Goal: Book appointment/travel/reservation

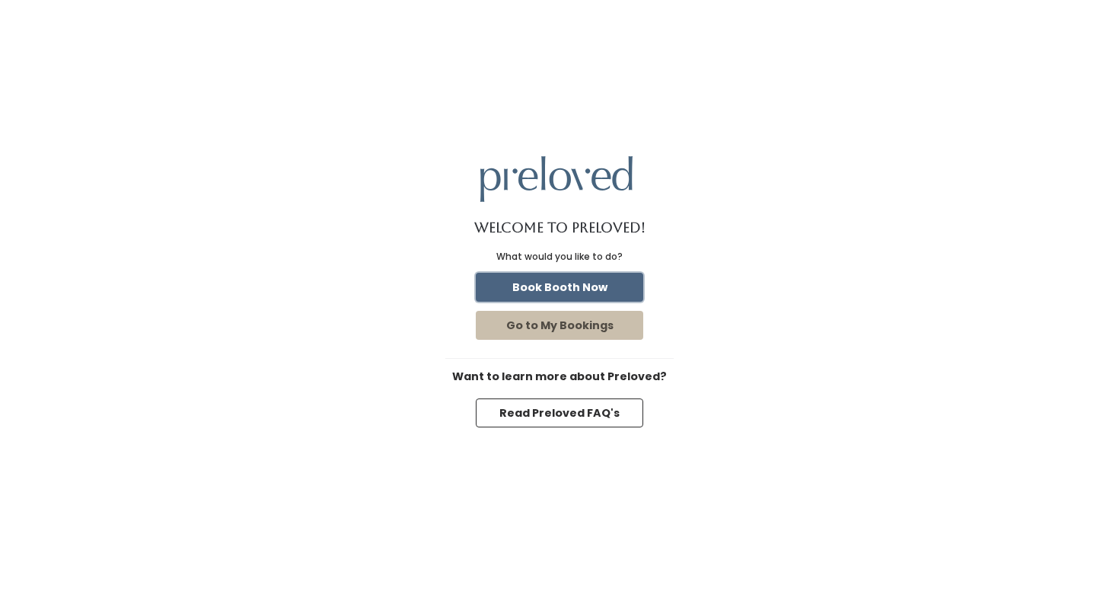
click at [590, 282] on button "Book Booth Now" at bounding box center [560, 287] width 168 height 29
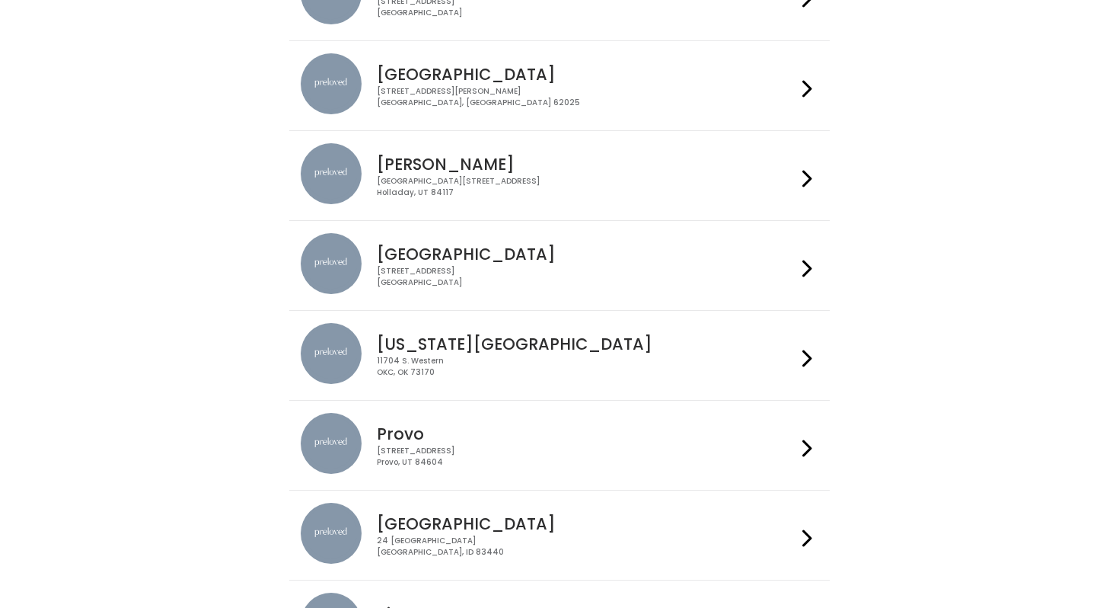
scroll to position [203, 0]
click at [589, 281] on div "3903 N Braeswood Blvd Houston, TX 77025" at bounding box center [586, 276] width 419 height 22
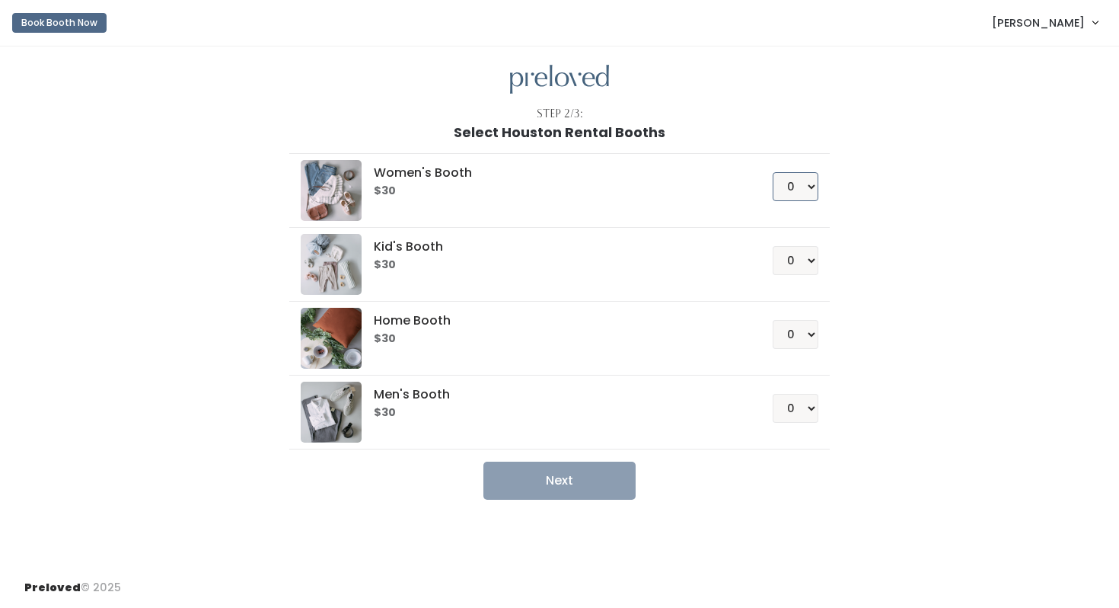
click at [800, 188] on select "0 1 2 3 4" at bounding box center [796, 186] width 46 height 29
select select "1"
click at [773, 172] on select "0 1 2 3 4" at bounding box center [796, 186] width 46 height 29
click at [583, 482] on button "Next" at bounding box center [560, 480] width 152 height 38
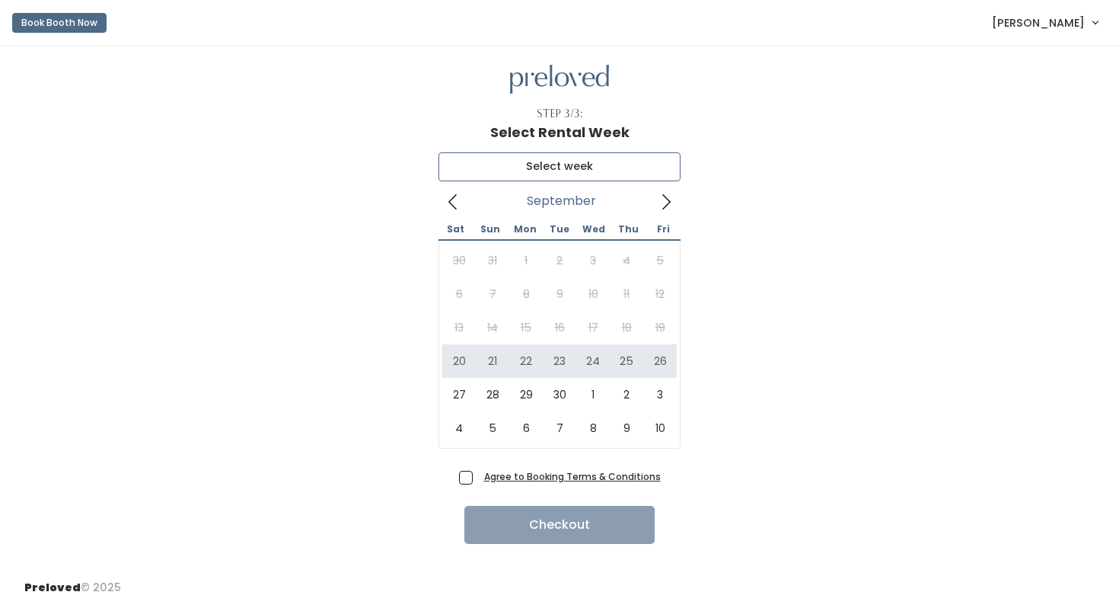
type input "September 20 to September 26"
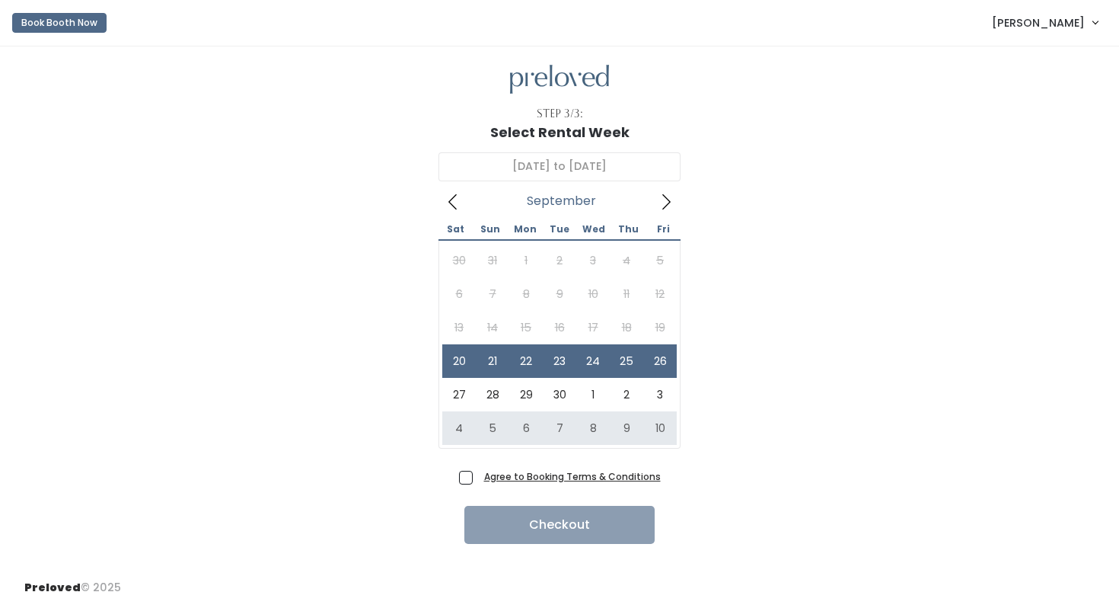
click at [478, 472] on span "Agree to Booking Terms & Conditions" at bounding box center [569, 475] width 183 height 15
click at [478, 472] on input "Agree to Booking Terms & Conditions" at bounding box center [483, 473] width 10 height 10
checkbox input "true"
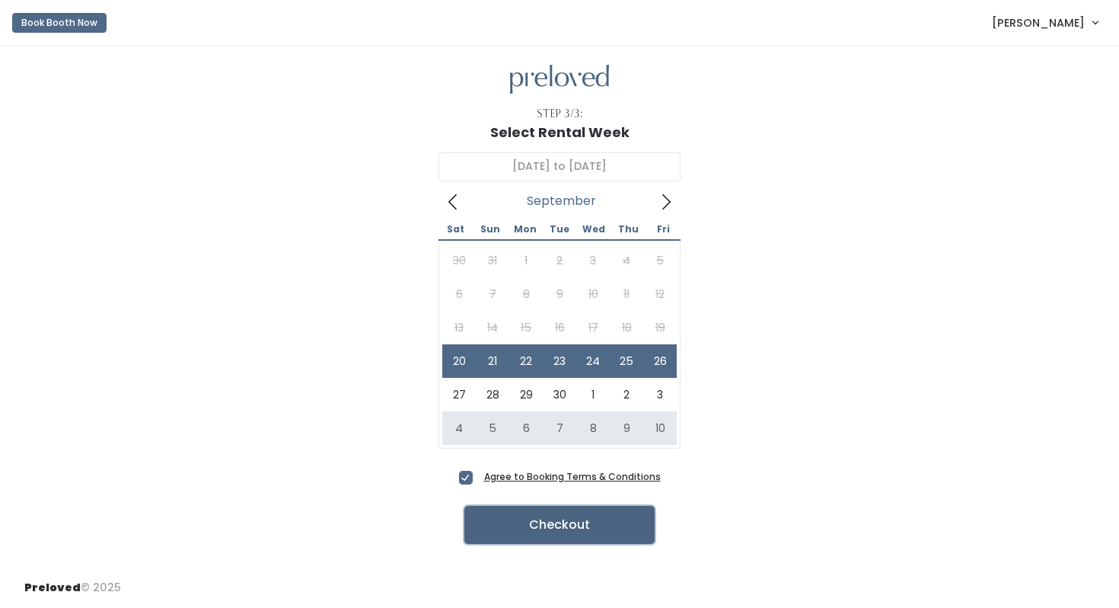
click at [514, 523] on button "Checkout" at bounding box center [559, 525] width 190 height 38
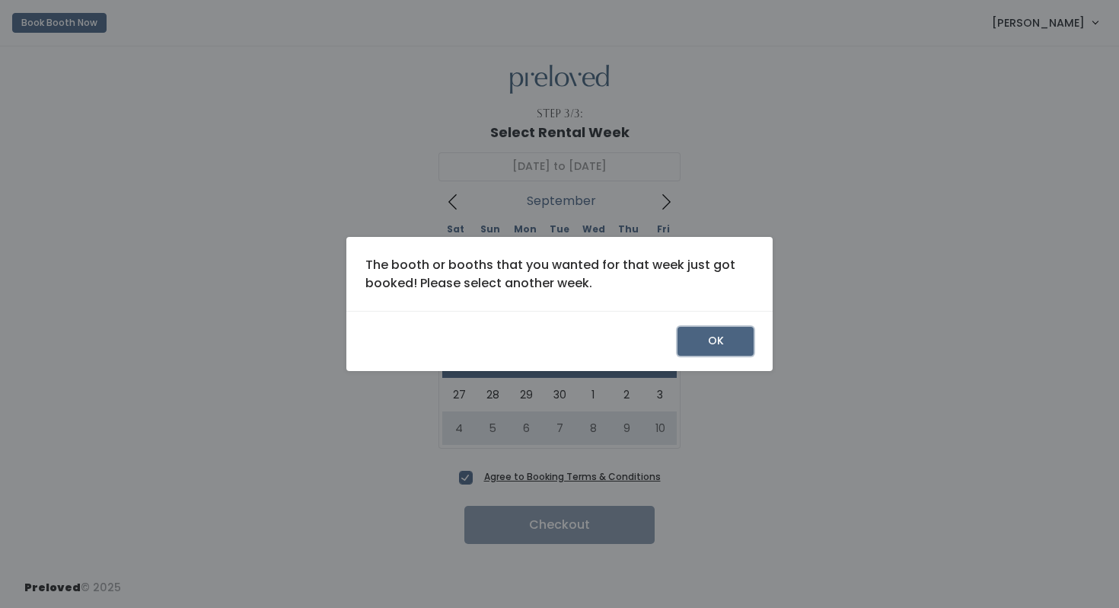
click at [723, 346] on button "OK" at bounding box center [716, 341] width 76 height 29
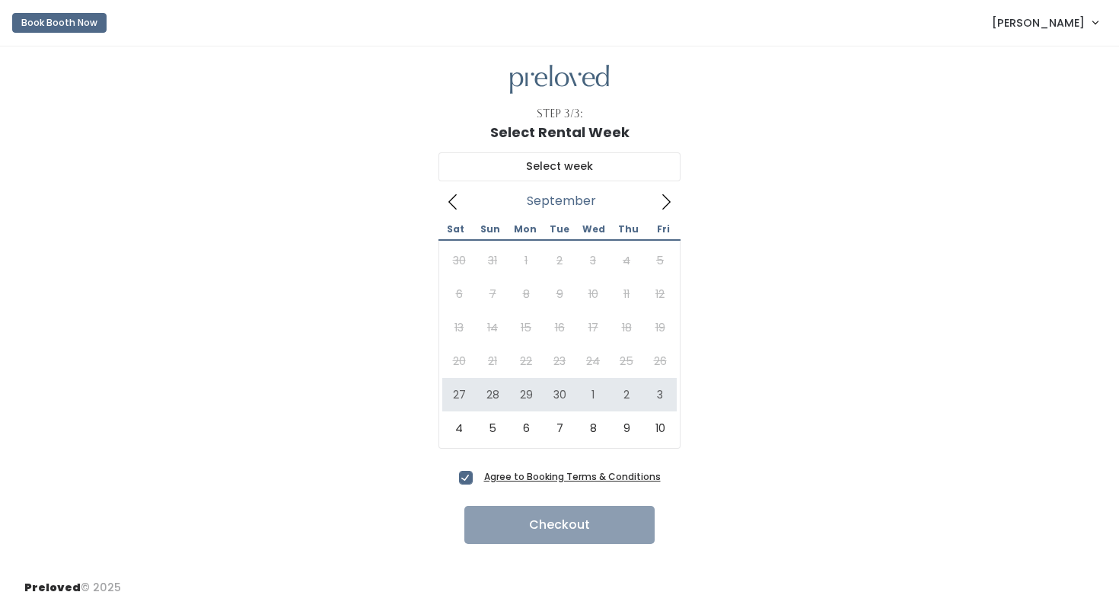
click at [457, 362] on div "30 31 1 2 3 4 5 6 7 8 9 10 11 12 13 14 15 16 17 18 19 20 21 22 23 24 25 26 27 2…" at bounding box center [559, 344] width 235 height 201
click at [458, 203] on icon at bounding box center [453, 201] width 17 height 17
click at [540, 171] on input "text" at bounding box center [560, 166] width 242 height 29
click at [458, 209] on icon at bounding box center [453, 201] width 17 height 17
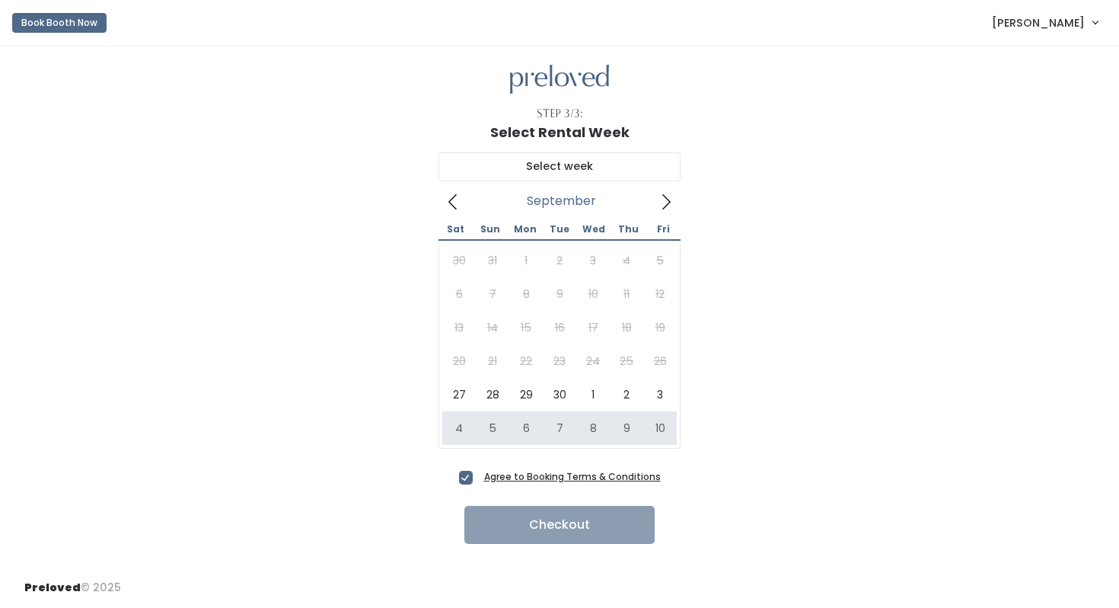
click at [478, 480] on span "Agree to Booking Terms & Conditions" at bounding box center [569, 475] width 183 height 15
click at [478, 478] on input "Agree to Booking Terms & Conditions" at bounding box center [483, 473] width 10 height 10
checkbox input "false"
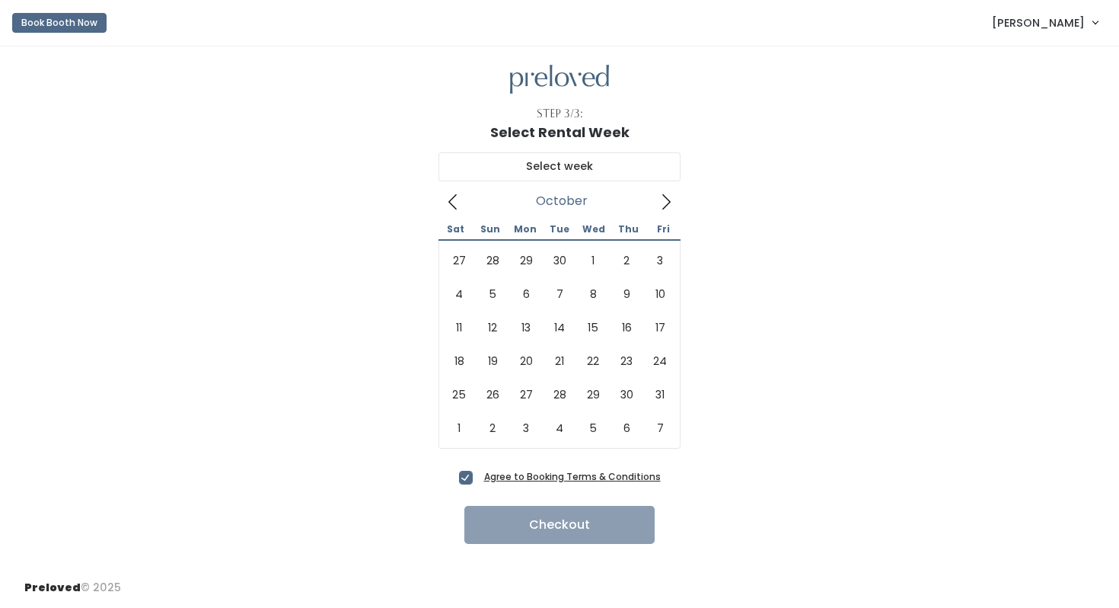
click at [663, 206] on icon at bounding box center [666, 201] width 17 height 17
click at [452, 207] on icon at bounding box center [453, 201] width 17 height 17
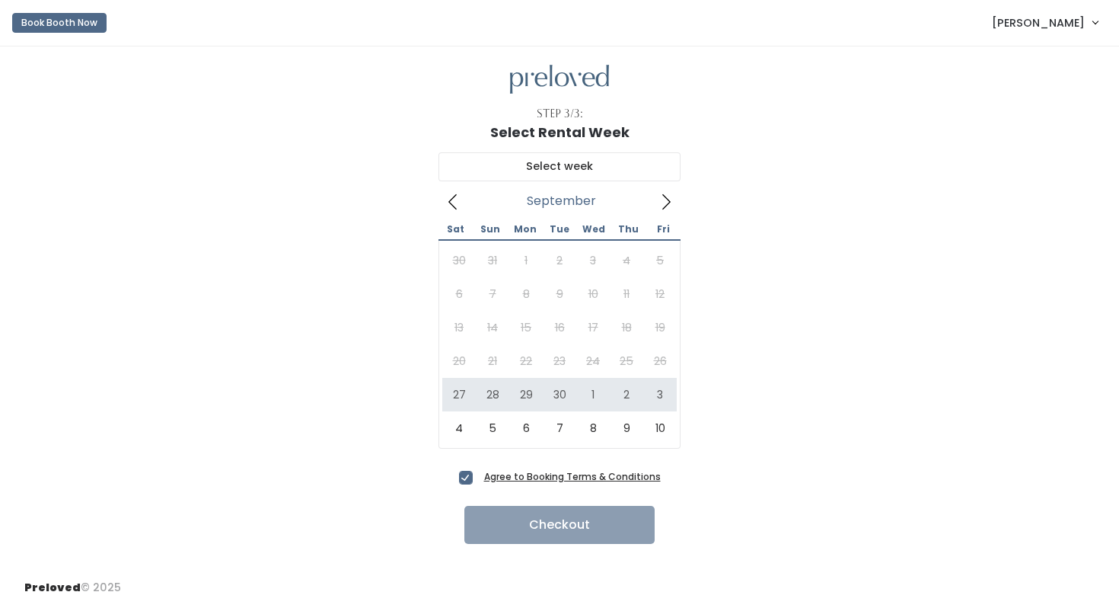
click at [461, 362] on div "30 31 1 2 3 4 5 6 7 8 9 10 11 12 13 14 15 16 17 18 19 20 21 22 23 24 25 26 27 2…" at bounding box center [559, 344] width 235 height 201
click at [455, 194] on icon at bounding box center [453, 201] width 17 height 17
click at [663, 196] on icon at bounding box center [666, 201] width 17 height 17
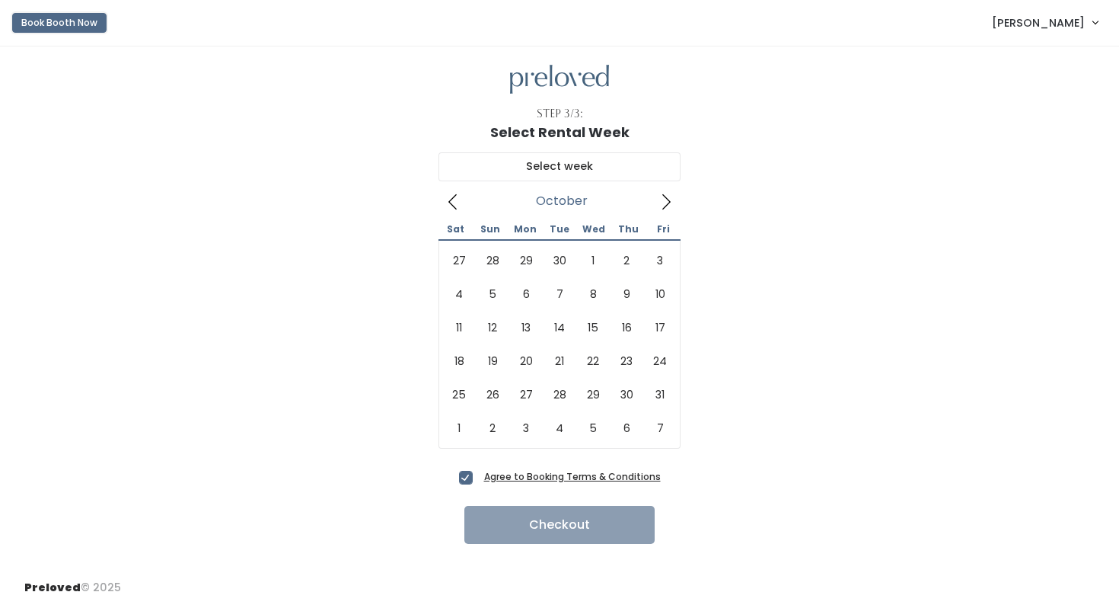
click at [56, 20] on button "Book Booth Now" at bounding box center [59, 23] width 94 height 20
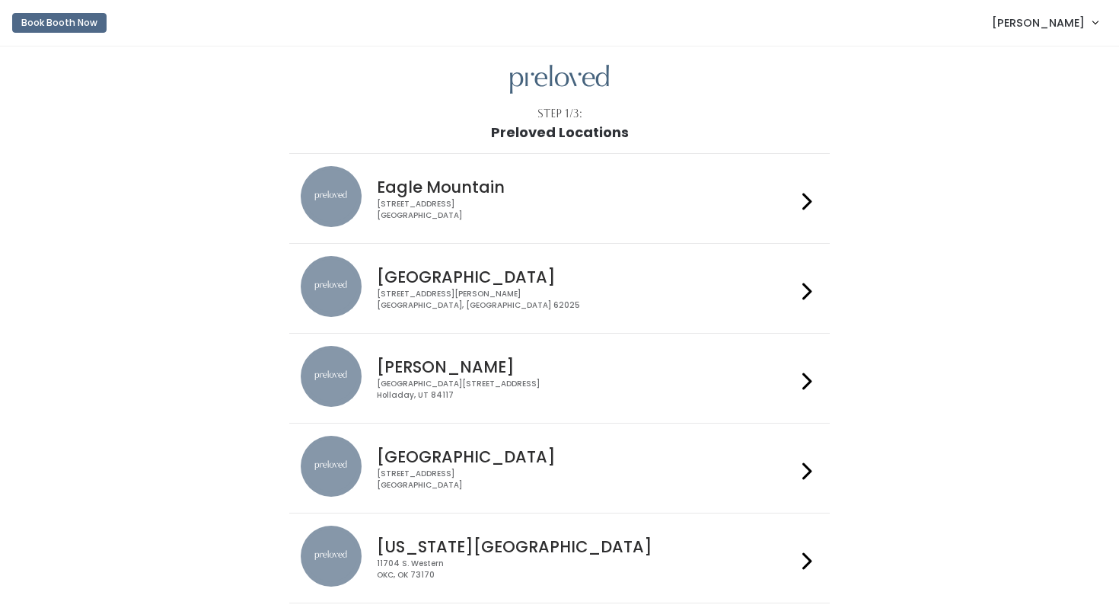
click at [422, 461] on h4 "Houston" at bounding box center [586, 457] width 419 height 18
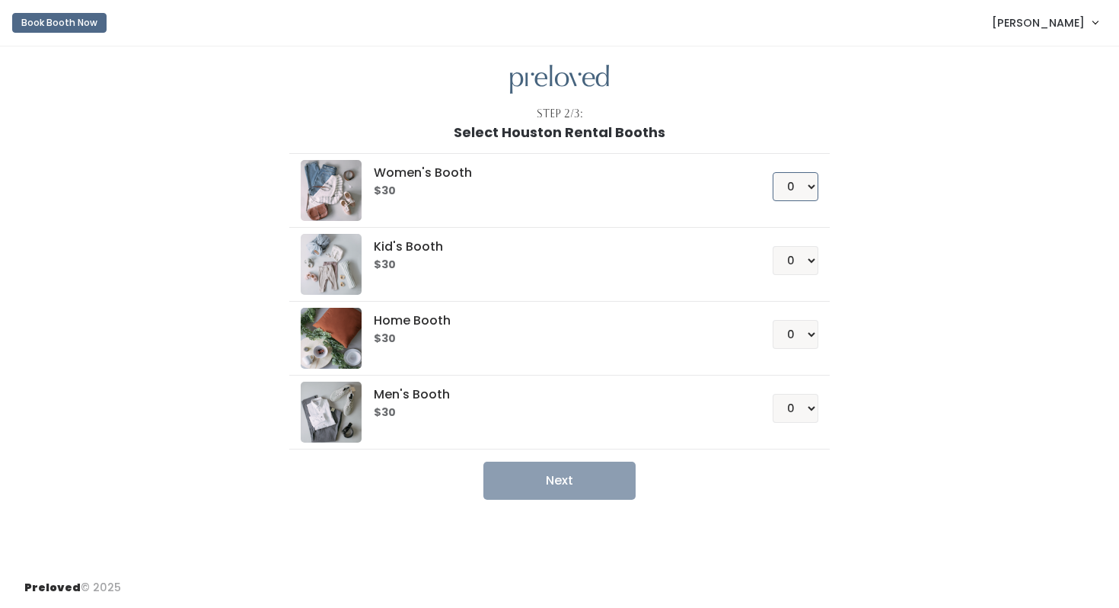
click at [793, 179] on select "0 1 2 3 4" at bounding box center [796, 186] width 46 height 29
select select "1"
click at [773, 172] on select "0 1 2 3 4" at bounding box center [796, 186] width 46 height 29
click at [518, 490] on button "Next" at bounding box center [560, 480] width 152 height 38
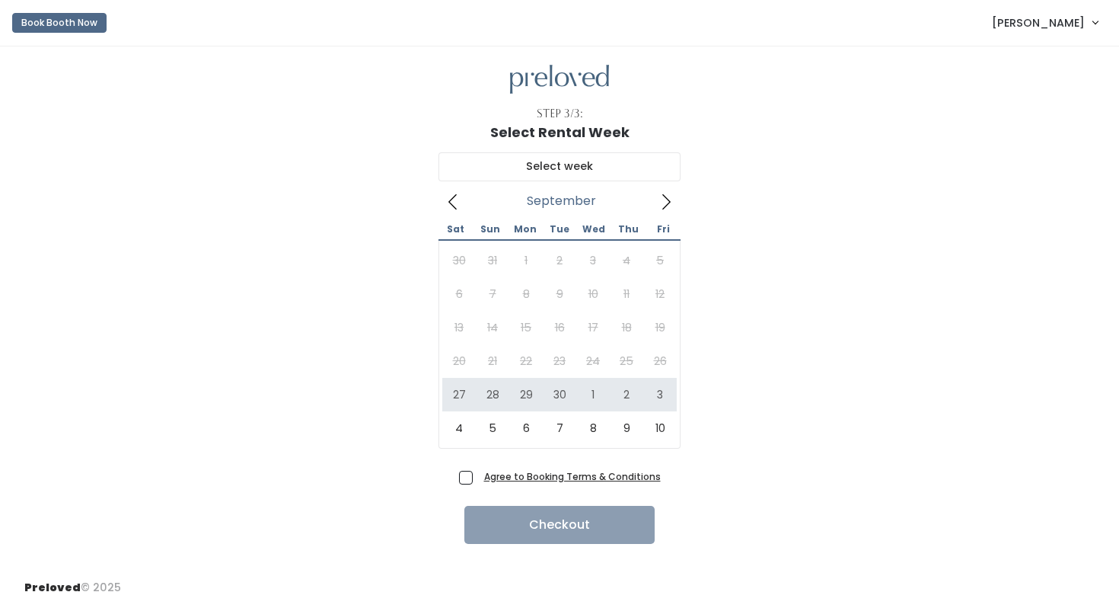
click at [465, 362] on div "30 31 1 2 3 4 5 6 7 8 9 10 11 12 13 14 15 16 17 18 19 20 21 22 23 24 25 26 27 2…" at bounding box center [559, 344] width 235 height 201
type input "[DATE] to [DATE]"
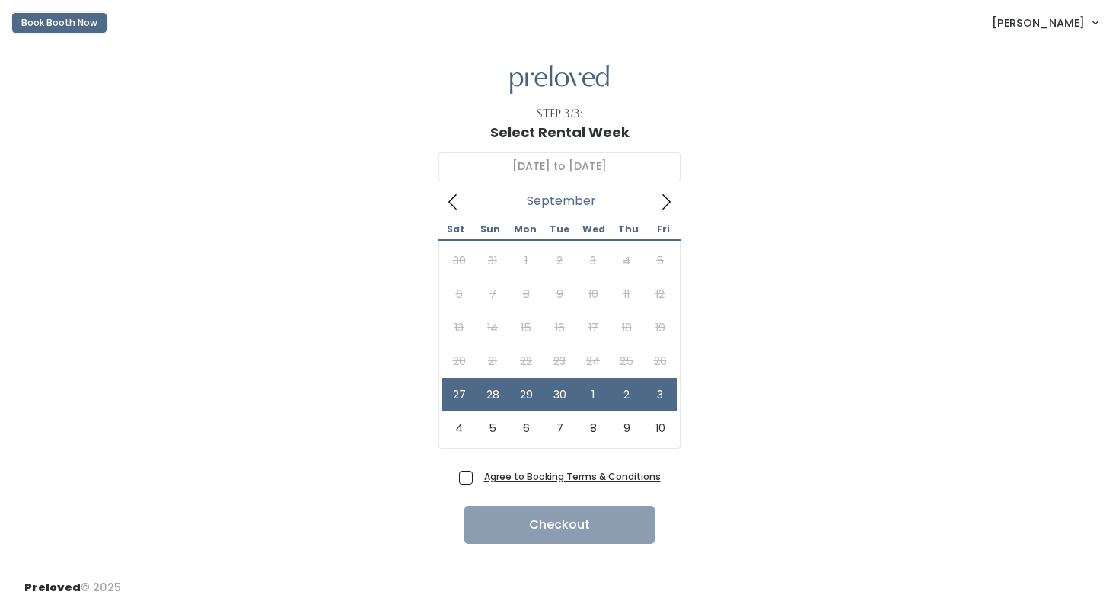
click at [38, 23] on button "Book Booth Now" at bounding box center [59, 23] width 94 height 20
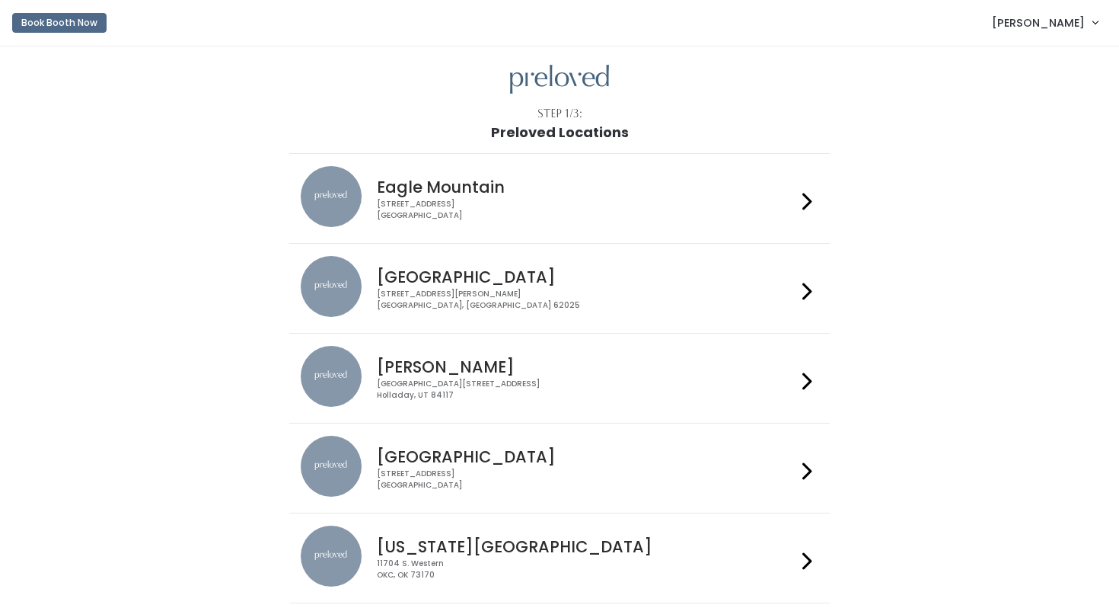
click at [415, 453] on h4 "[GEOGRAPHIC_DATA]" at bounding box center [586, 457] width 419 height 18
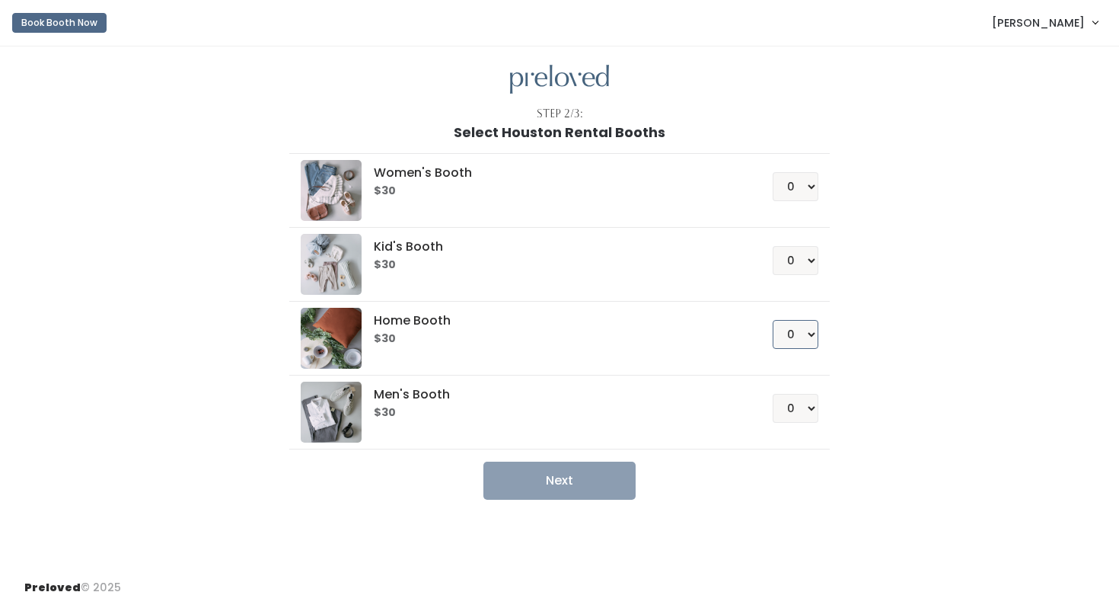
click at [807, 332] on select "0 1 2 3 4" at bounding box center [796, 334] width 46 height 29
select select "1"
click at [773, 320] on select "0 1 2 3 4" at bounding box center [796, 334] width 46 height 29
click at [595, 477] on button "Next" at bounding box center [560, 480] width 152 height 38
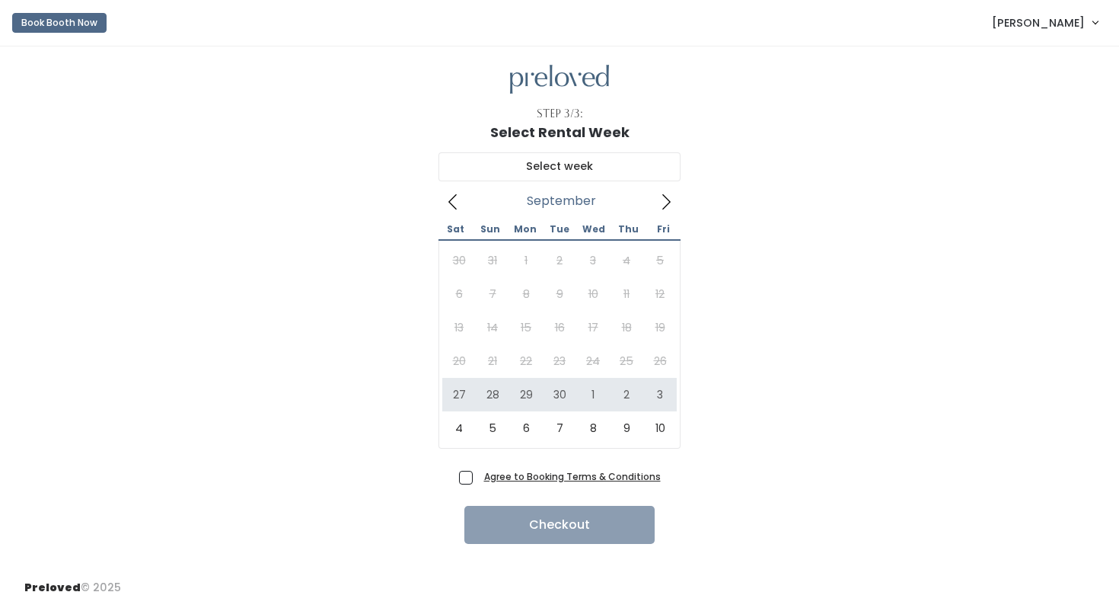
click at [460, 361] on div "30 31 1 2 3 4 5 6 7 8 9 10 11 12 13 14 15 16 17 18 19 20 21 22 23 24 25 26 27 2…" at bounding box center [559, 344] width 235 height 201
click at [1080, 20] on span "[PERSON_NAME]" at bounding box center [1038, 22] width 93 height 17
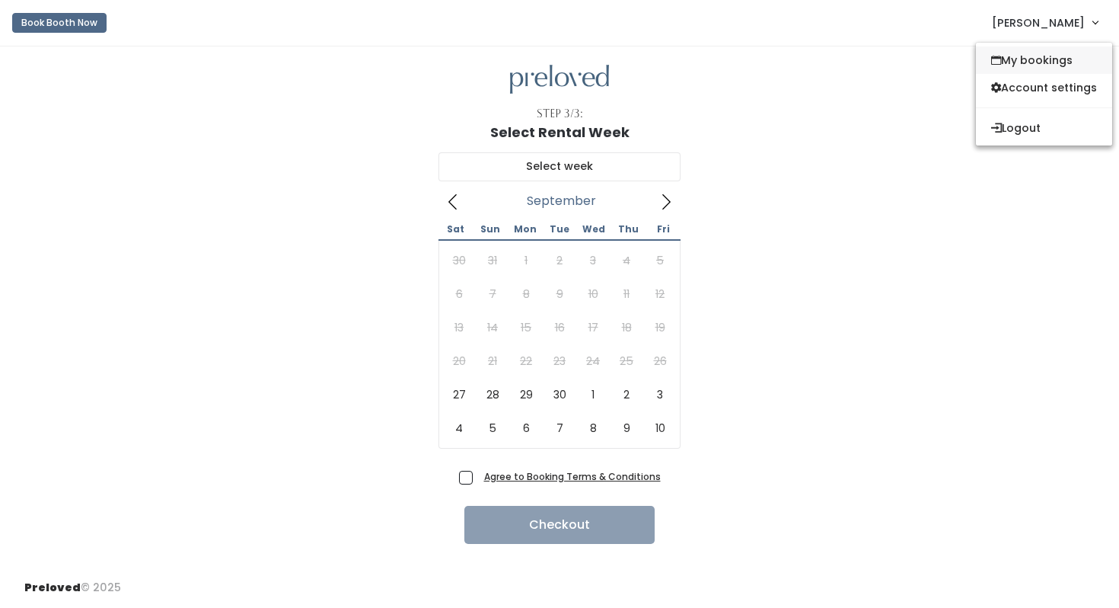
click at [1051, 56] on link "My bookings" at bounding box center [1044, 59] width 136 height 27
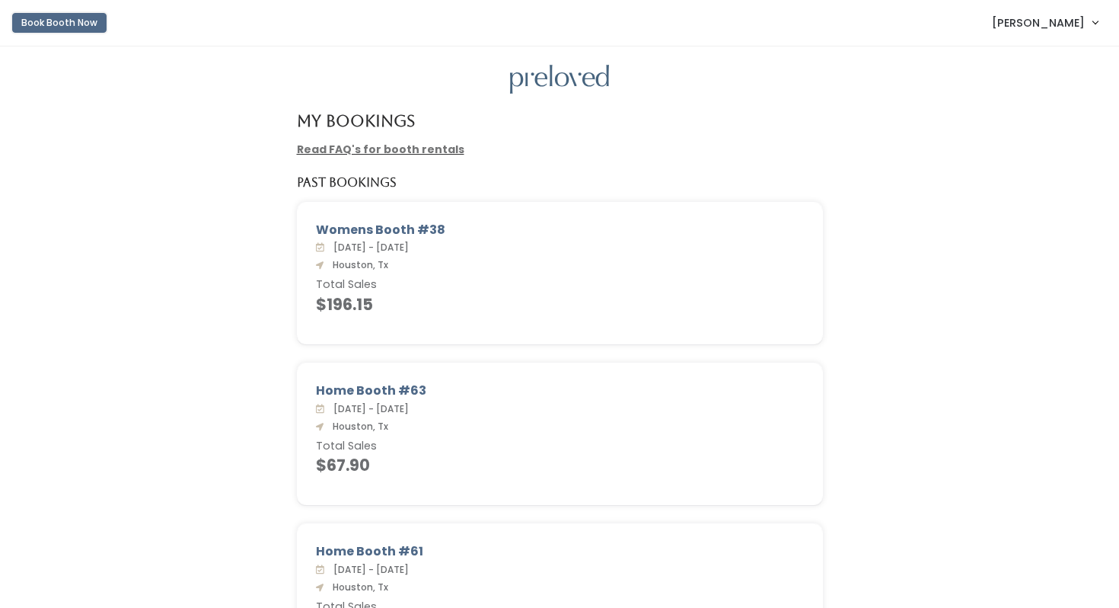
click at [56, 22] on button "Book Booth Now" at bounding box center [59, 23] width 94 height 20
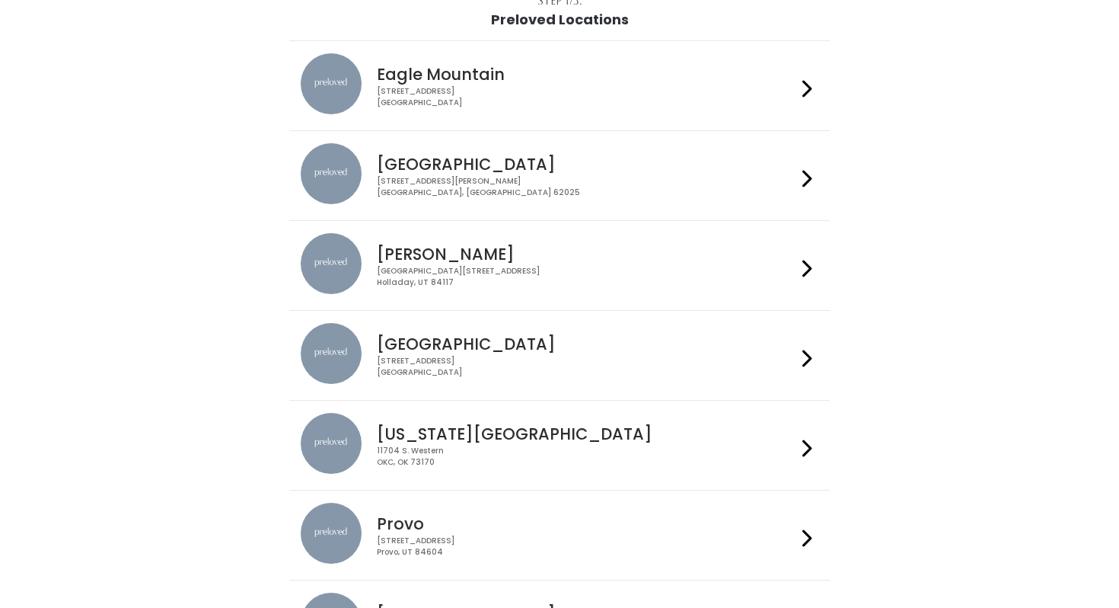
scroll to position [113, 0]
click at [417, 374] on div "[STREET_ADDRESS]" at bounding box center [586, 366] width 419 height 22
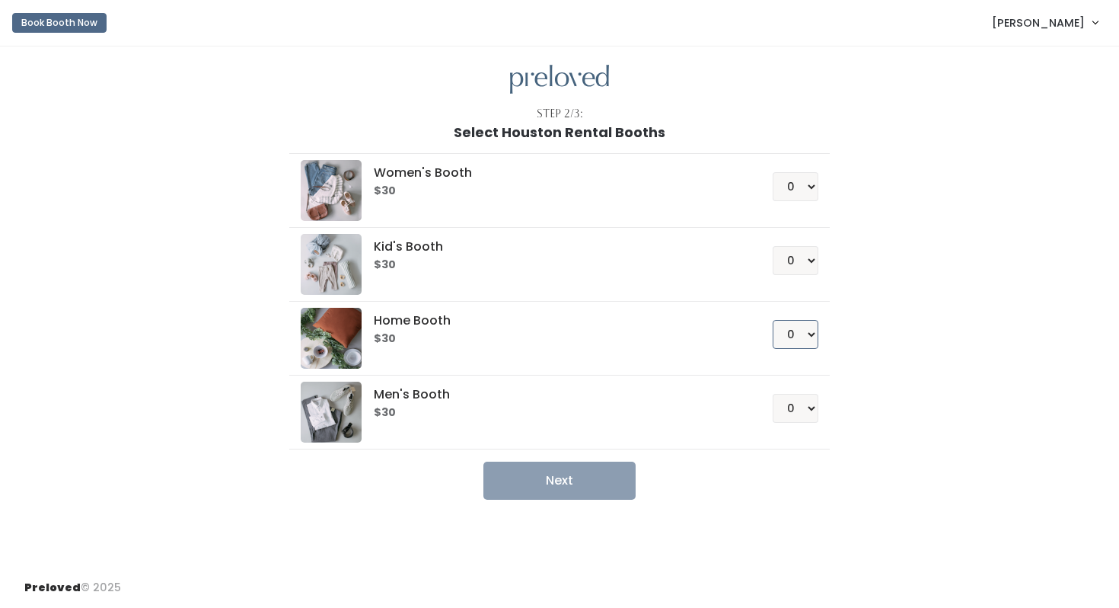
click at [798, 333] on select "0 1 2 3 4" at bounding box center [796, 334] width 46 height 29
select select "1"
click at [773, 320] on select "0 1 2 3 4" at bounding box center [796, 334] width 46 height 29
click at [564, 477] on button "Next" at bounding box center [560, 480] width 152 height 38
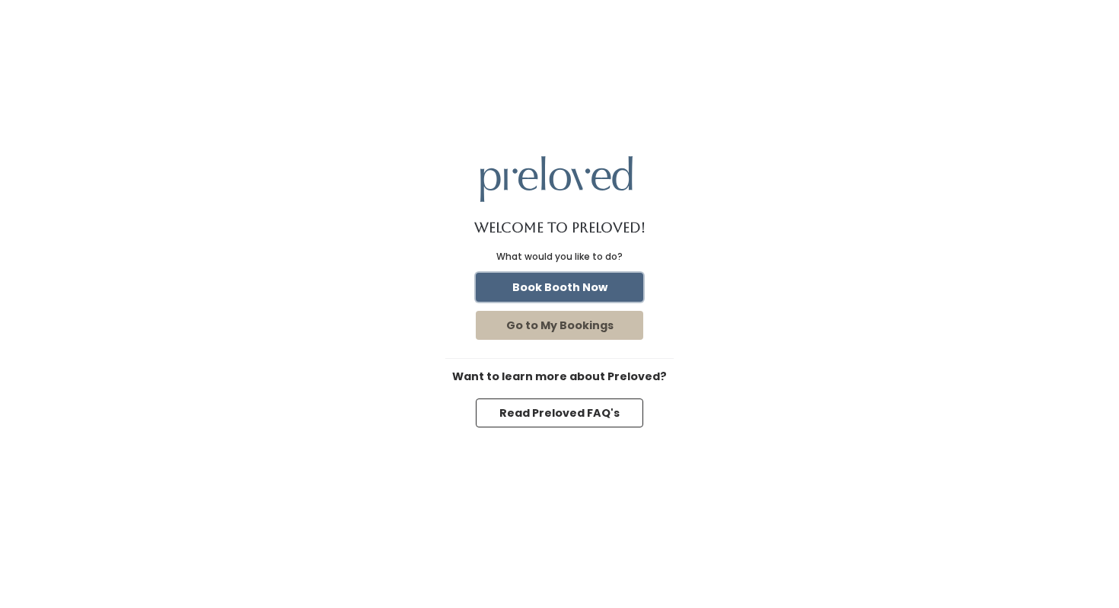
click at [585, 292] on button "Book Booth Now" at bounding box center [560, 287] width 168 height 29
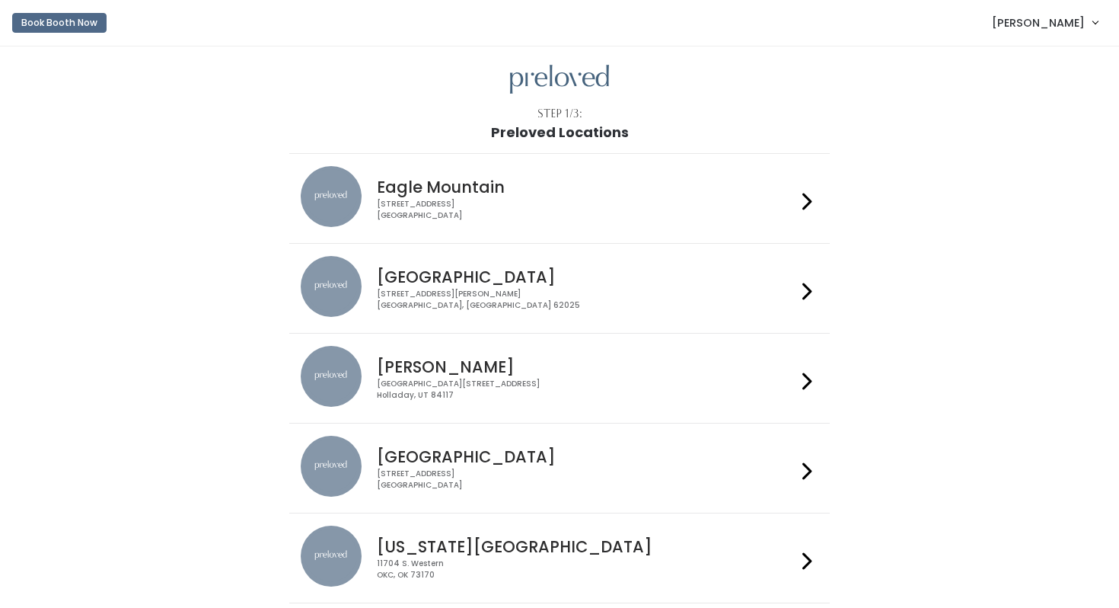
click at [407, 470] on div "3903 N Braeswood Blvd Houston, TX 77025" at bounding box center [586, 479] width 419 height 22
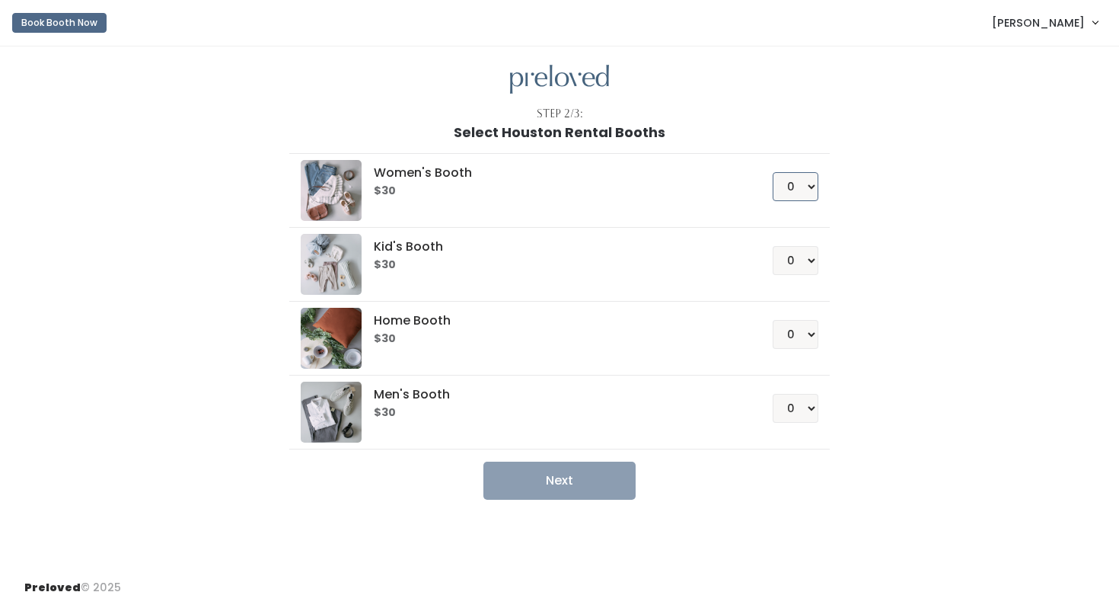
click at [788, 190] on select "0 1 2 3 4" at bounding box center [796, 186] width 46 height 29
select select "1"
click at [773, 172] on select "0 1 2 3 4" at bounding box center [796, 186] width 46 height 29
click at [565, 483] on button "Next" at bounding box center [560, 480] width 152 height 38
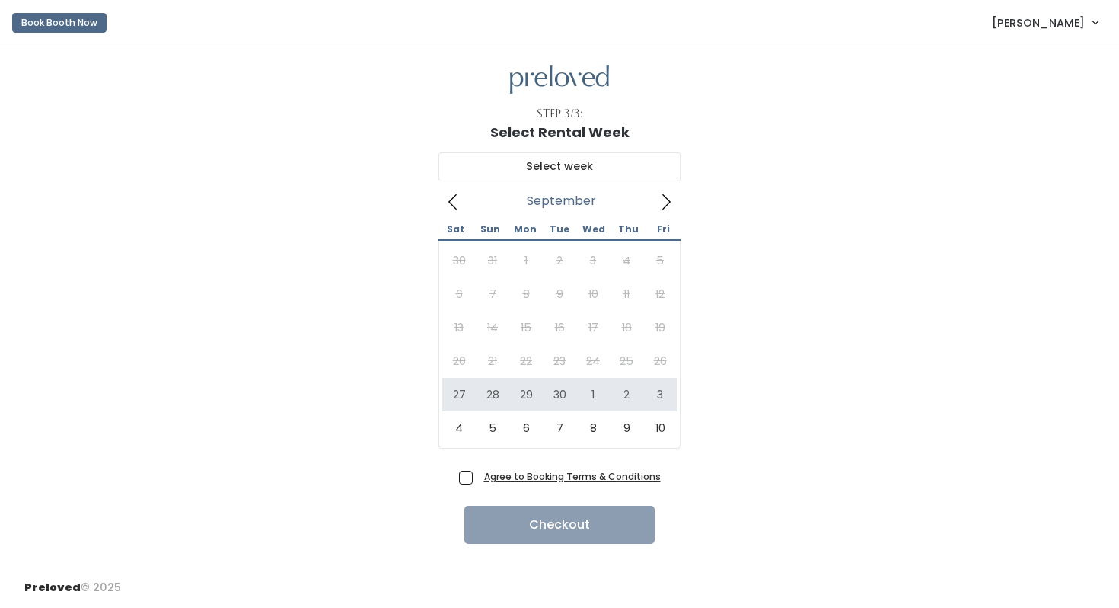
click at [465, 362] on div "30 31 1 2 3 4 5 6 7 8 9 10 11 12 13 14 15 16 17 18 19 20 21 22 23 24 25 26 27 2…" at bounding box center [559, 344] width 235 height 201
click at [669, 205] on icon at bounding box center [666, 201] width 17 height 17
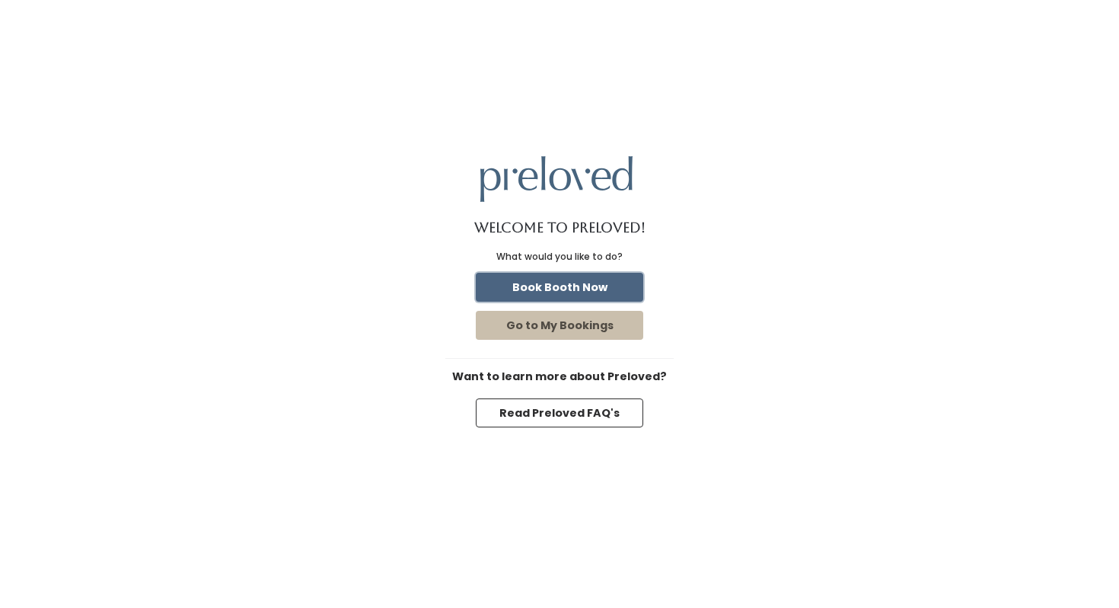
click at [604, 292] on button "Book Booth Now" at bounding box center [560, 287] width 168 height 29
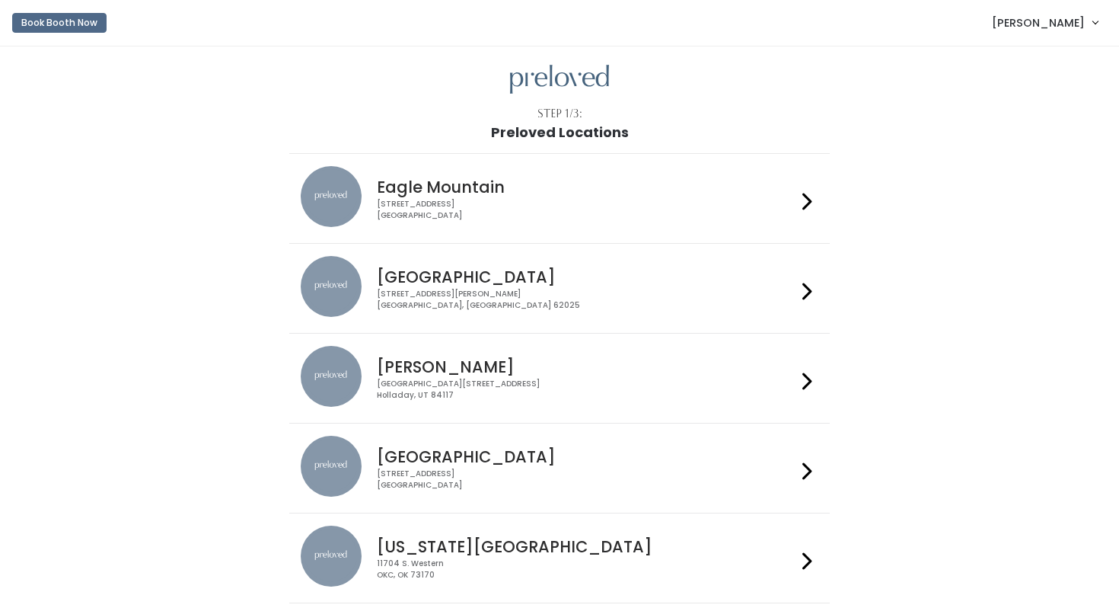
click at [411, 474] on div "3903 N Braeswood Blvd Houston, TX 77025" at bounding box center [586, 479] width 419 height 22
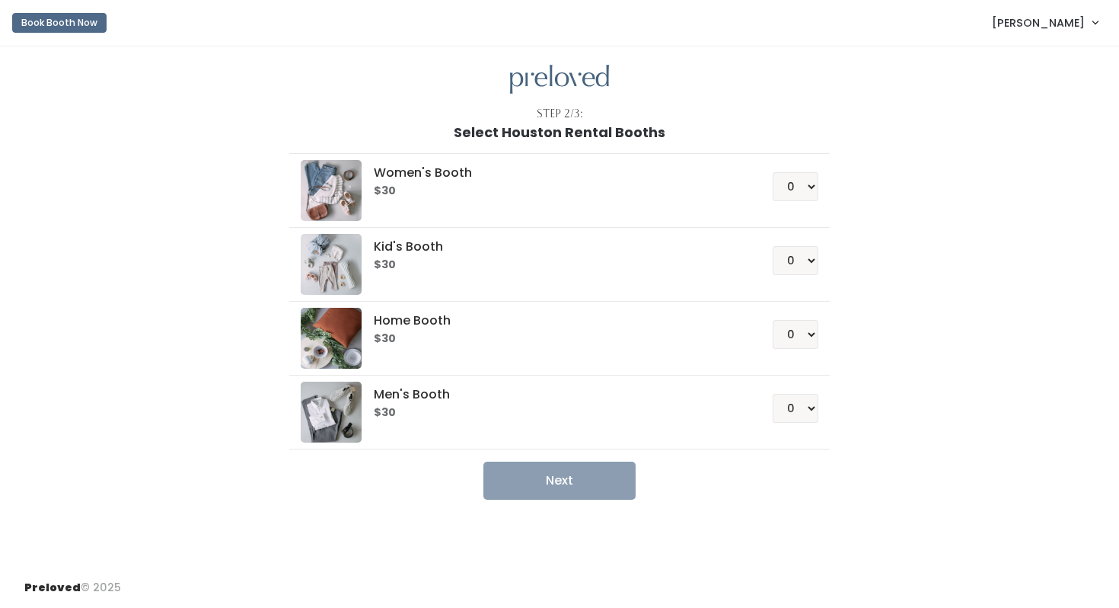
click at [458, 186] on h6 "$30" at bounding box center [555, 191] width 362 height 12
click at [803, 185] on select "0 1 2 3 4" at bounding box center [796, 186] width 46 height 29
select select "1"
click at [773, 172] on select "0 1 2 3 4" at bounding box center [796, 186] width 46 height 29
click at [578, 480] on button "Next" at bounding box center [560, 480] width 152 height 38
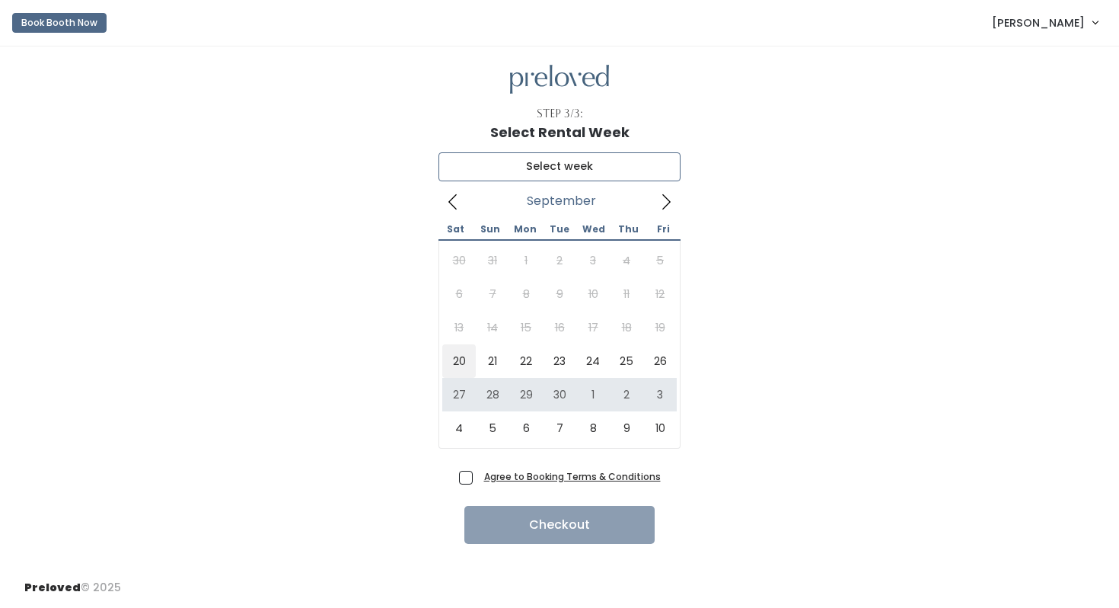
type input "[DATE] to [DATE]"
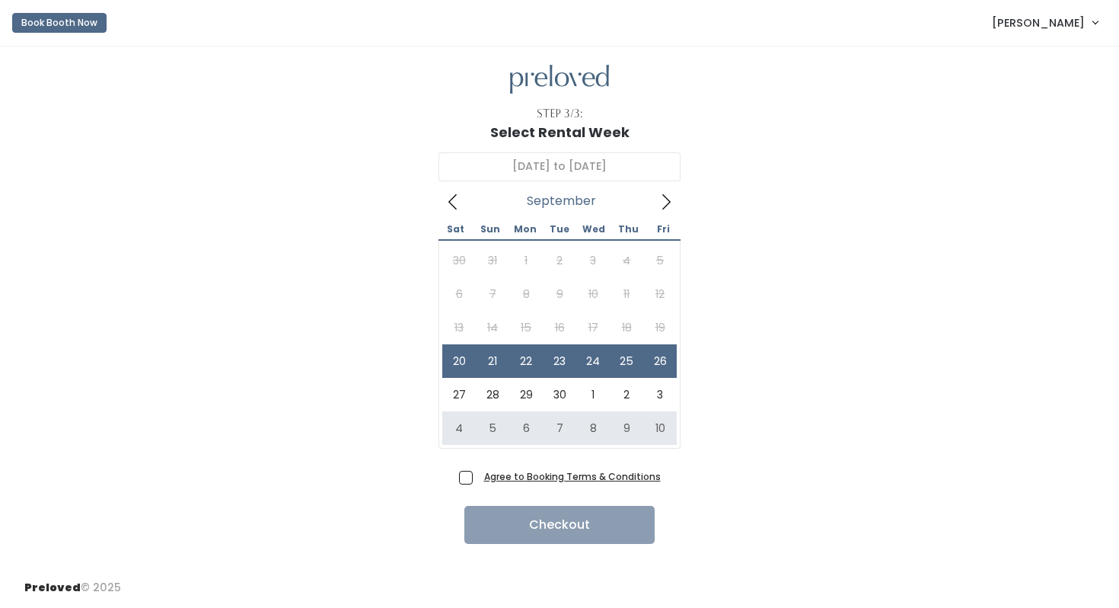
click at [478, 478] on span "Agree to Booking Terms & Conditions" at bounding box center [569, 475] width 183 height 15
click at [478, 478] on input "Agree to Booking Terms & Conditions" at bounding box center [483, 473] width 10 height 10
checkbox input "true"
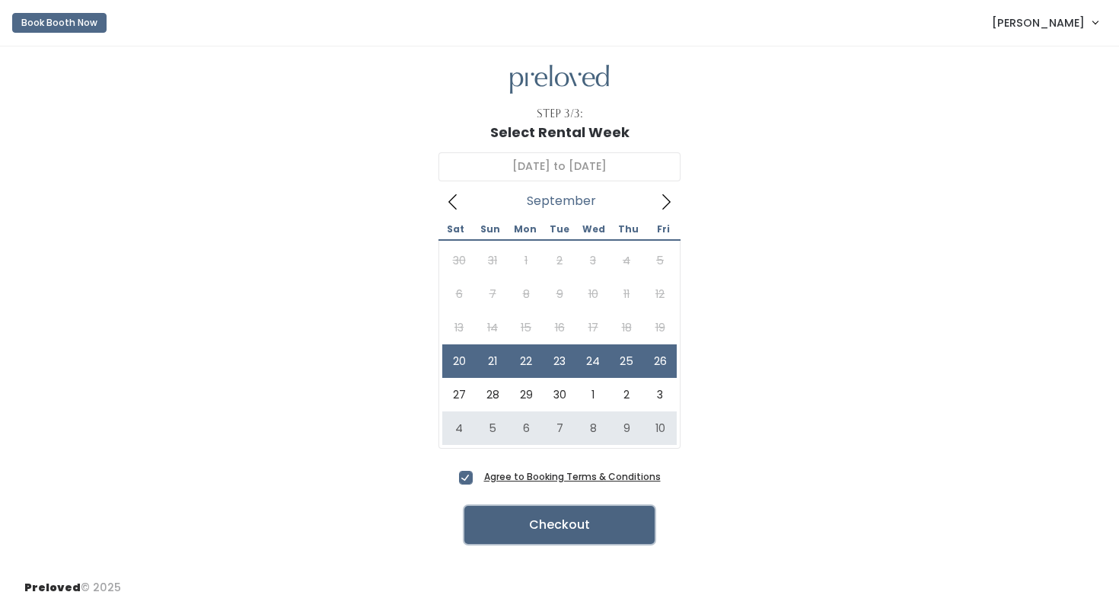
click at [540, 538] on button "Checkout" at bounding box center [559, 525] width 190 height 38
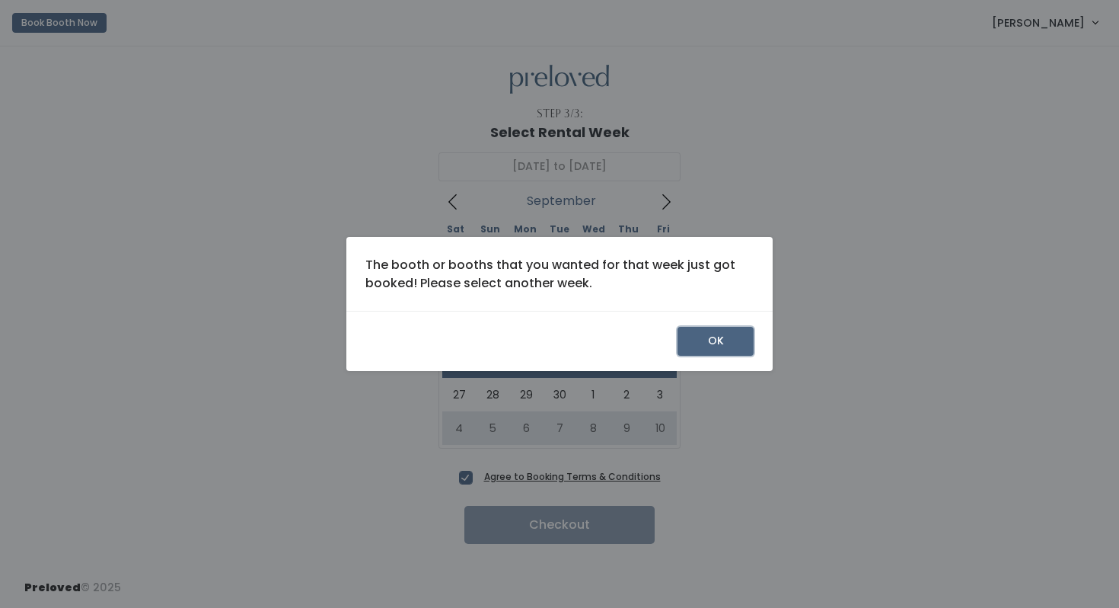
click at [720, 340] on button "OK" at bounding box center [716, 341] width 76 height 29
